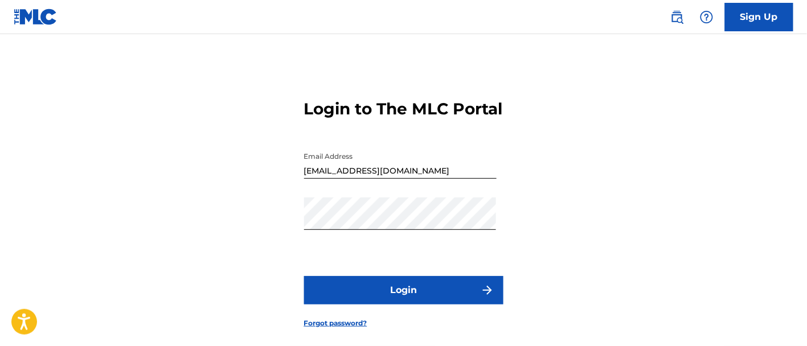
click at [416, 305] on button "Login" at bounding box center [403, 290] width 199 height 28
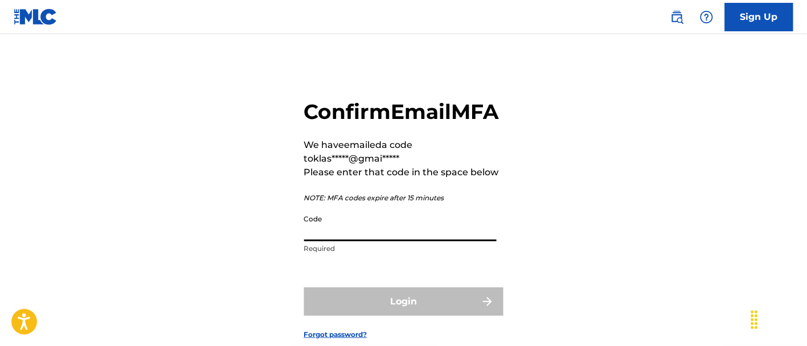
paste input "025708"
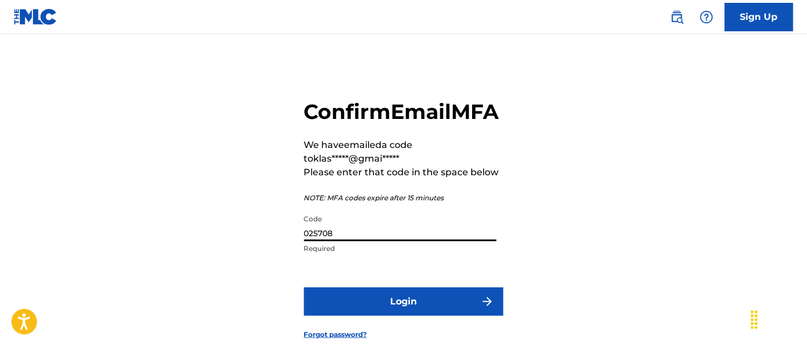
type input "025708"
click at [442, 316] on button "Login" at bounding box center [403, 302] width 199 height 28
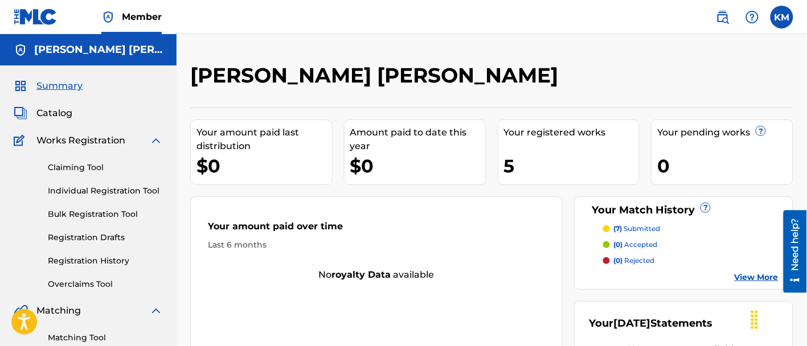
click at [745, 277] on link "View More" at bounding box center [756, 278] width 44 height 12
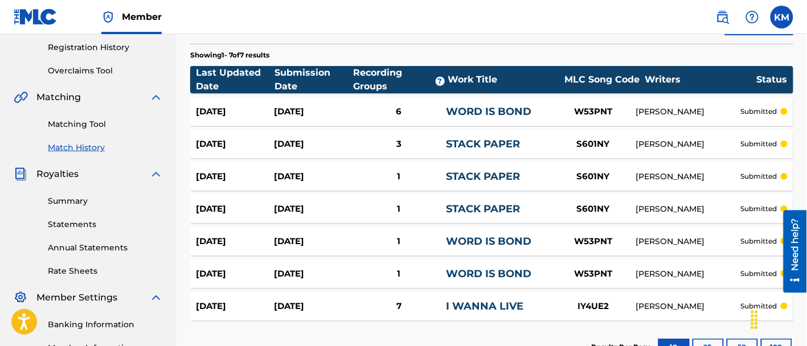
scroll to position [359, 0]
